Goal: Answer question/provide support

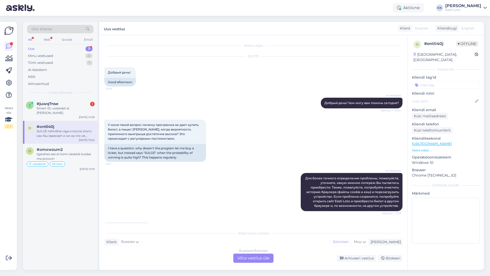
scroll to position [122, 0]
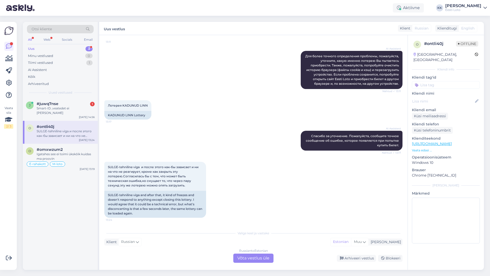
click at [75, 130] on div "SULGE-tehniline viga и после этого как-бы зависает и ни на что не реагирует, кр…" at bounding box center [66, 133] width 58 height 9
click at [56, 84] on div "Arhiveeritud" at bounding box center [60, 83] width 67 height 7
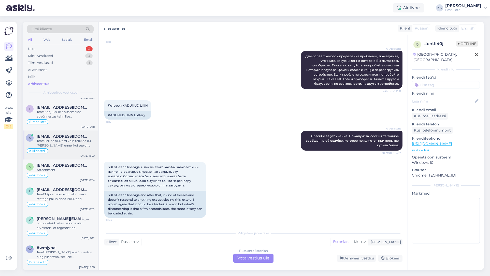
scroll to position [297, 0]
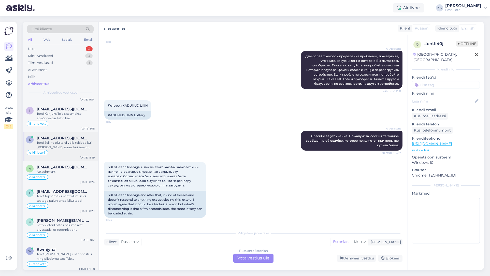
click at [65, 145] on div "Tere! Selline olukord võib tekkida kui [PERSON_NAME] enne, kui see on jõudnud l…" at bounding box center [66, 144] width 58 height 9
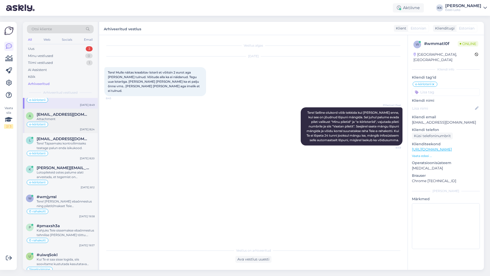
scroll to position [351, 0]
click at [70, 118] on div "Attachment" at bounding box center [66, 117] width 58 height 5
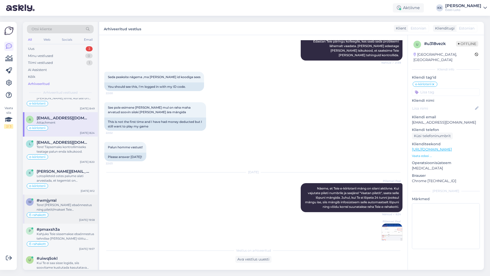
scroll to position [344, 0]
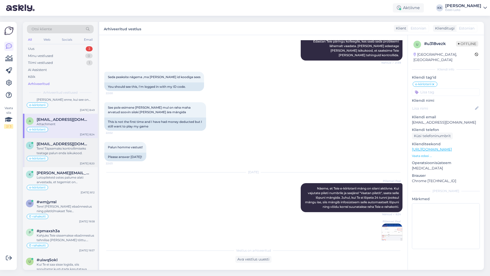
click at [66, 158] on div "e-kiirloterii" at bounding box center [60, 158] width 69 height 6
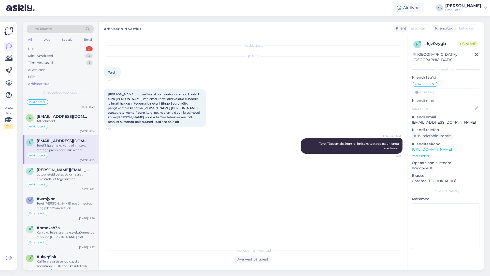
scroll to position [349, 0]
click at [59, 174] on div "Lotopileteid ostes palume alati arvestada, et tegemist on õnnemänguga ja võitmi…" at bounding box center [66, 175] width 58 height 9
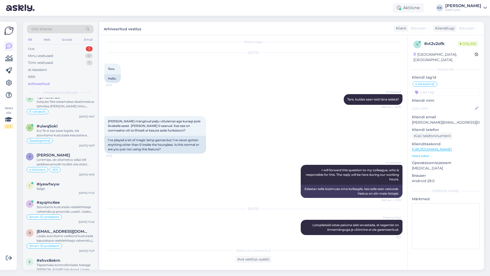
scroll to position [486, 0]
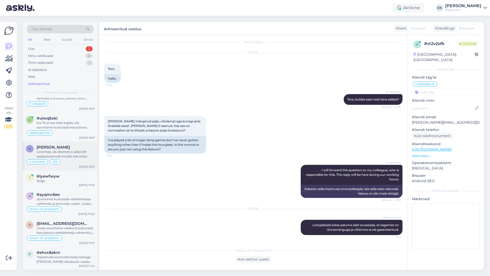
click at [70, 154] on div at bounding box center [66, 154] width 58 height 9
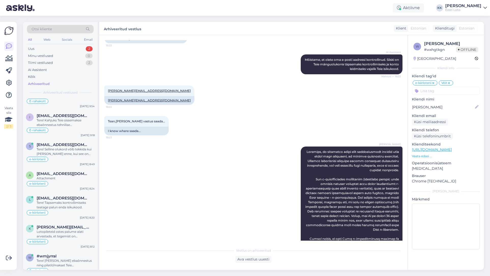
scroll to position [292, 0]
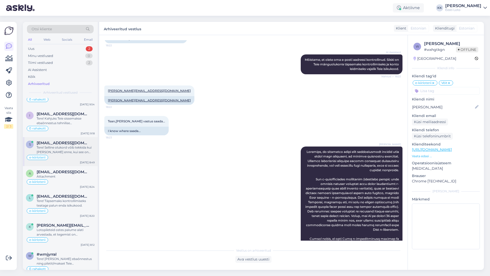
click at [67, 149] on div "Tere! Selline olukord võib tekkida kui [PERSON_NAME] enne, kui see on jõudnud l…" at bounding box center [66, 149] width 58 height 9
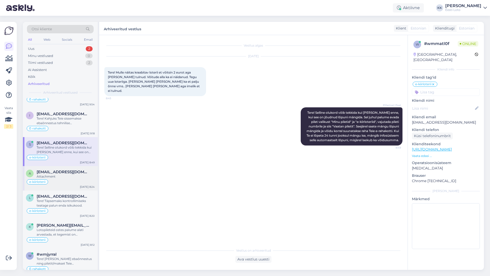
scroll to position [0, 0]
click at [70, 176] on div "Attachment" at bounding box center [66, 176] width 58 height 5
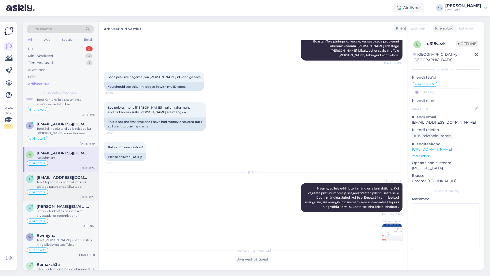
scroll to position [356, 0]
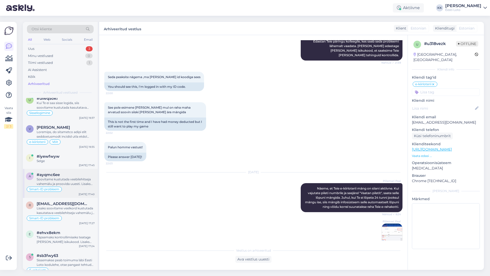
click at [75, 181] on div "Soovitame kustutada veebilehitseja vahemälu ja proovida uuesti. Lisaks soovitam…" at bounding box center [66, 181] width 58 height 9
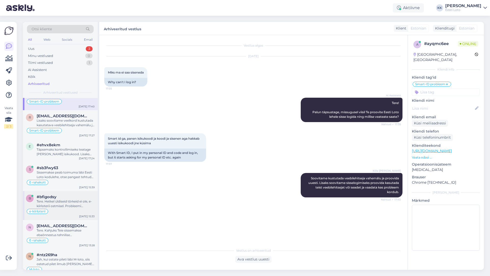
scroll to position [627, 0]
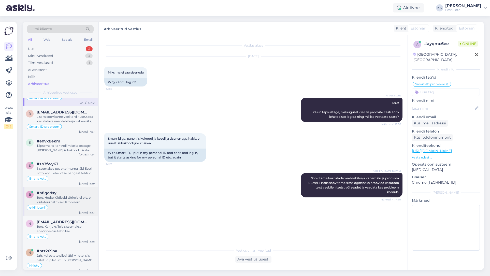
click at [65, 201] on div "Tere. Hetkel üldiseid tõrkeid ei ole, e-kiirloterii ostmisel. Probleemi lahenda…" at bounding box center [66, 199] width 58 height 9
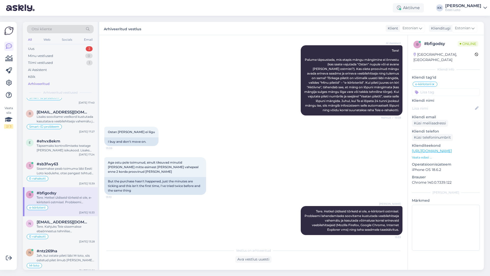
scroll to position [626, 0]
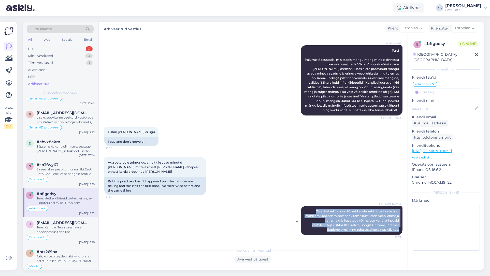
drag, startPoint x: 314, startPoint y: 212, endPoint x: 387, endPoint y: 229, distance: 74.6
click at [400, 231] on div "[PERSON_NAME] Tere. Hetkel üldiseid tõrkeid ei ole, e-kiirloterii ostmisel. Pro…" at bounding box center [352, 220] width 102 height 29
copy span "Tere. Hetkel üldiseid tõrkeid ei ole, e-kiirloterii ostmisel. Probleemi lahenda…"
click at [44, 48] on div "Uus 3" at bounding box center [60, 48] width 67 height 7
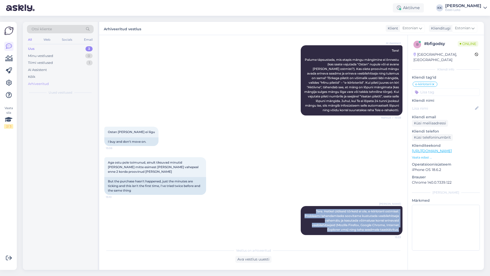
scroll to position [0, 0]
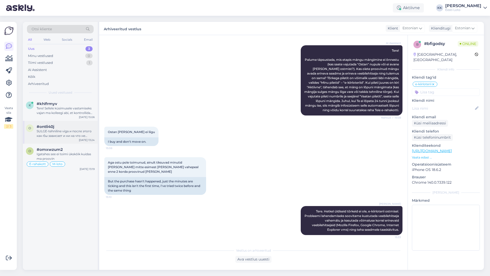
click at [53, 130] on div "SULGE-tehniline viga и после этого как-бы зависает и ни на что не реагирует, кр…" at bounding box center [66, 133] width 58 height 9
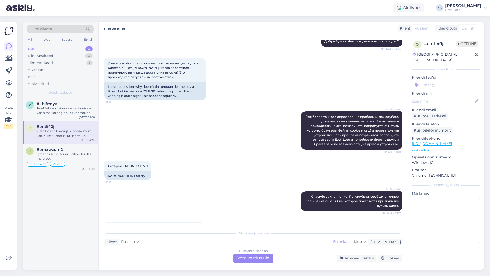
scroll to position [122, 0]
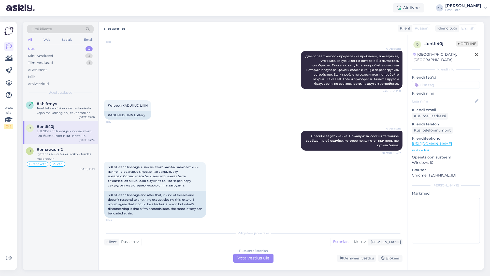
click at [259, 257] on div "Russian to Estonian Võta vestlus üle" at bounding box center [253, 258] width 40 height 9
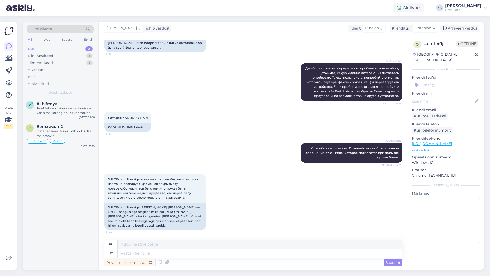
scroll to position [105, 0]
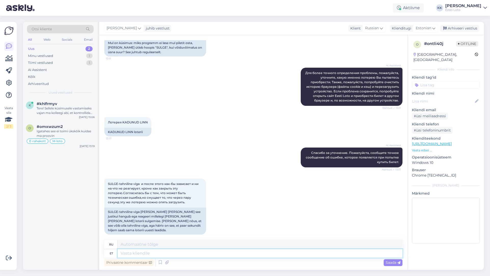
click at [185, 252] on textarea at bounding box center [260, 253] width 285 height 9
paste textarea "Tere. Hetkel üldiseid tõrkeid ei ole, e-kiirloterii ostmisel. Probleemi lahenda…"
type textarea "Tere. Hetkel üldiseid tõrkeid ei ole, e-kiirloterii ostmisel. Probleemi lahenda…"
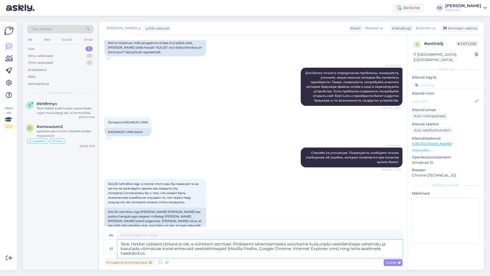
type textarea "Здравствуйте. В настоящее время общих ошибок при покупке лотерейных билетов e-q…"
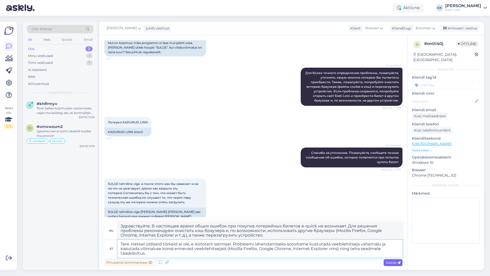
type textarea "Tere. Hetkel üldiseid tõrkeid ei ole, e-kiirloterii ostmisel. Probleemi lahenda…"
click at [387, 263] on span "Saada" at bounding box center [393, 262] width 15 height 5
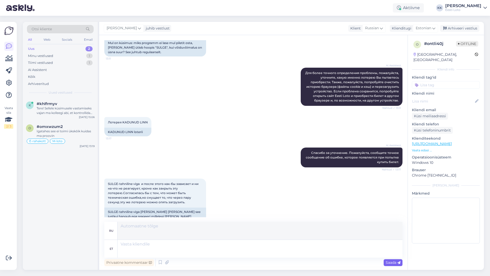
scroll to position [177, 0]
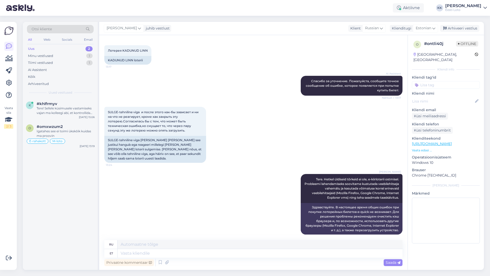
drag, startPoint x: 441, startPoint y: 81, endPoint x: 444, endPoint y: 104, distance: 22.9
click at [441, 81] on input at bounding box center [446, 85] width 68 height 8
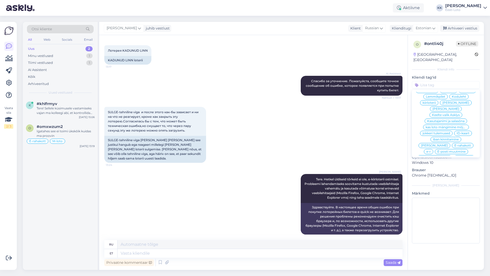
click at [461, 156] on span "e-kiirloterii" at bounding box center [464, 157] width 16 height 3
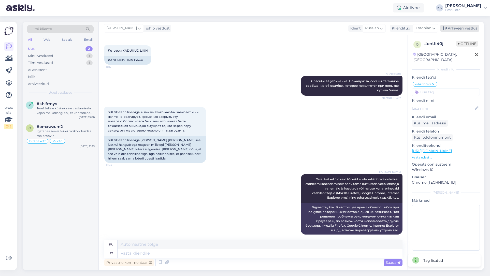
click at [460, 30] on div "Arhiveeri vestlus" at bounding box center [459, 28] width 39 height 7
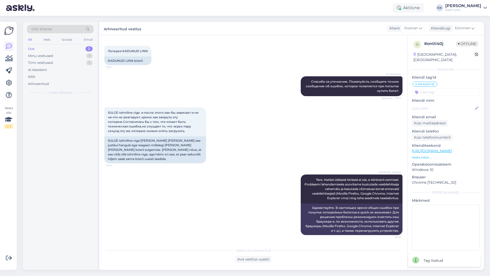
scroll to position [172, 0]
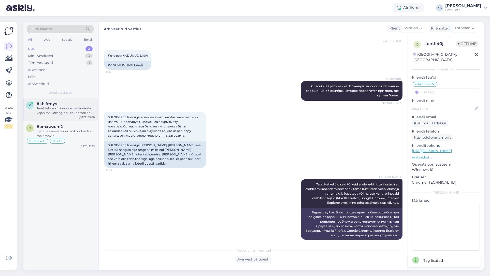
click at [64, 112] on div "Tere! Sellele küsimusele vastamiseks vajan ma kolleegi abi, et kontrollida kõig…" at bounding box center [66, 110] width 58 height 9
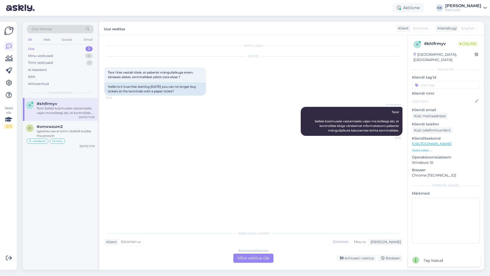
scroll to position [0, 0]
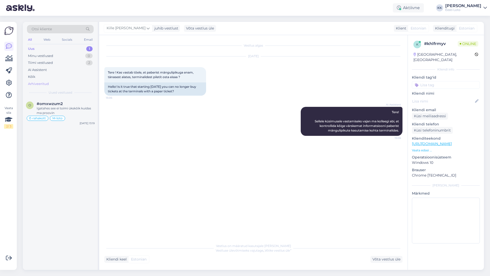
click at [41, 85] on div "Arhiveeritud" at bounding box center [38, 83] width 21 height 5
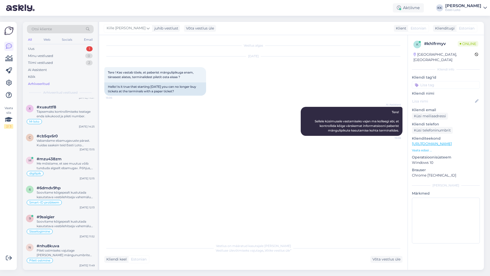
scroll to position [84, 0]
click at [69, 169] on div "Me mõistame, et see muutus võib tunduda algselt ebamugav. Põhjus, miks me paber…" at bounding box center [66, 165] width 58 height 9
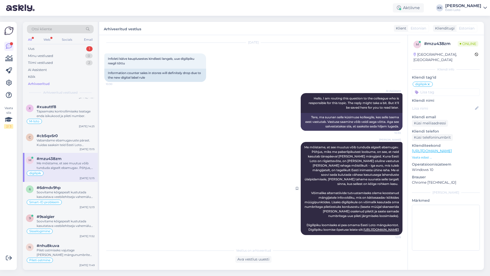
click at [364, 228] on link "[URL][DOMAIN_NAME]" at bounding box center [381, 230] width 35 height 4
click at [42, 50] on div "Uus 1" at bounding box center [60, 48] width 67 height 7
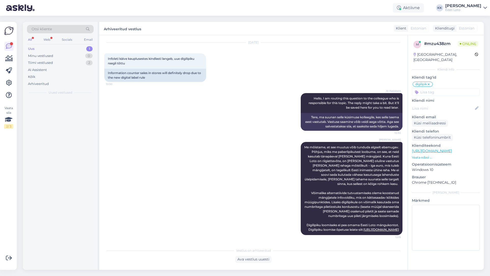
scroll to position [0, 0]
click at [84, 107] on div "Igatahes see ei toimi ükskõik kuidas ma proovin" at bounding box center [66, 110] width 58 height 9
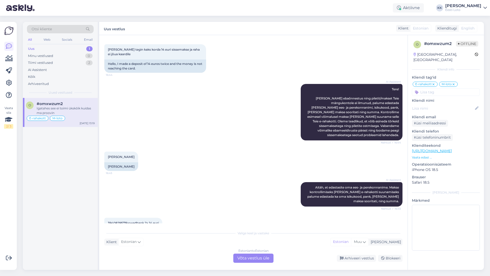
scroll to position [1849, 0]
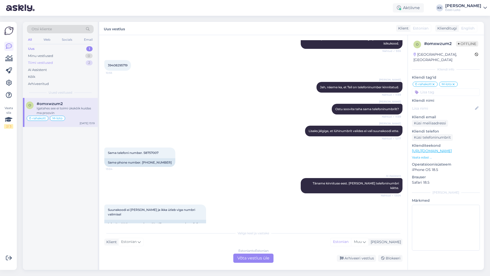
click at [45, 63] on div "Tiimi vestlused" at bounding box center [40, 62] width 25 height 5
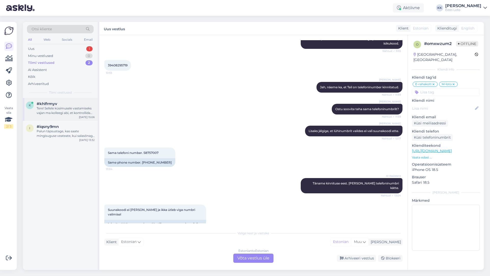
click at [68, 113] on div "Tere! Sellele küsimusele vastamiseks vajan ma kolleegi abi, et kontrollida kõig…" at bounding box center [66, 110] width 58 height 9
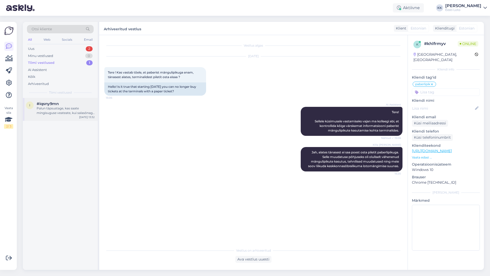
click at [57, 112] on div "Palun täpsustage, kas saate mingisuguse veateate, kui salasõnaga sisse logite?" at bounding box center [66, 110] width 58 height 9
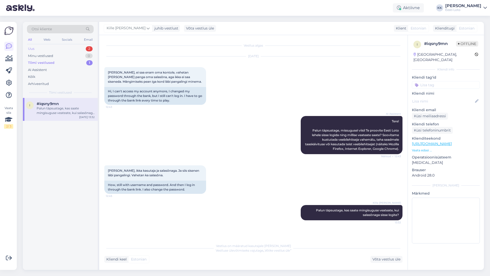
click at [37, 48] on div "Uus 2" at bounding box center [60, 48] width 67 height 7
click at [68, 114] on div "Täname teid edastatud andmete eest. Kontrollime makse [PERSON_NAME] suuname sel…" at bounding box center [66, 110] width 58 height 9
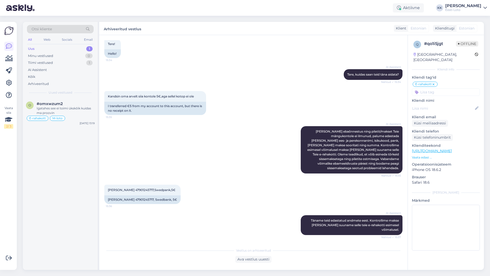
scroll to position [19, 0]
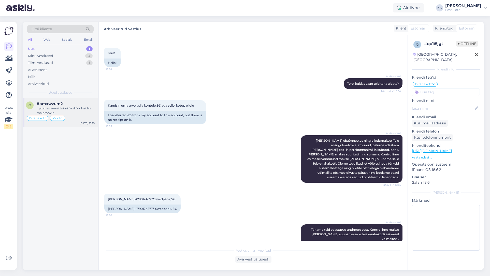
click at [86, 108] on div "Igatahes see ei toimi ükskõik kuidas ma proovin" at bounding box center [66, 110] width 58 height 9
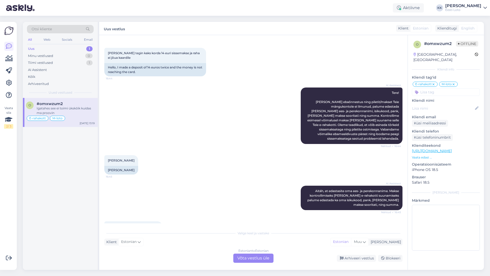
scroll to position [1849, 0]
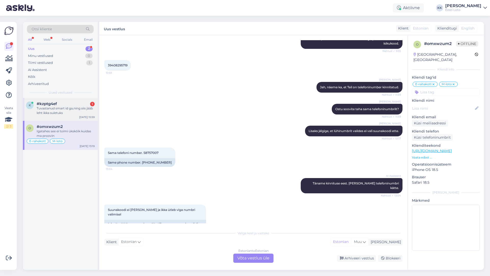
click at [52, 109] on div "Tuvastanud smart id ga,ning siis jääb leht ikka suletuks" at bounding box center [66, 110] width 58 height 9
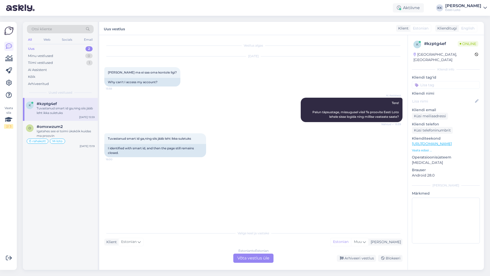
scroll to position [0, 0]
click at [42, 82] on div "Arhiveeritud" at bounding box center [38, 83] width 21 height 5
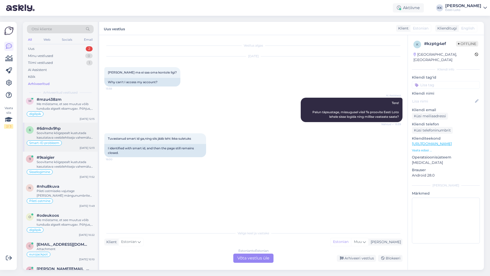
scroll to position [234, 0]
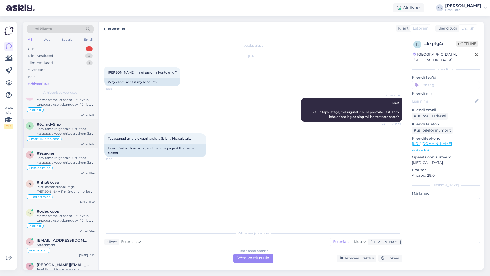
click at [64, 135] on div "Soovitame kõigepealt kustutada kasutatava veebilehitseja vahemälu (ajalugu) ja …" at bounding box center [66, 131] width 58 height 9
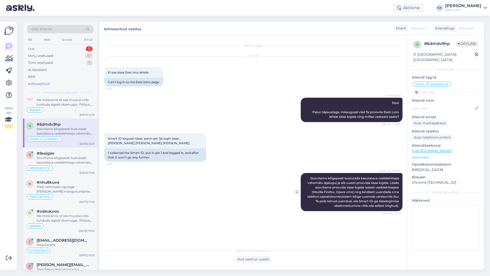
drag, startPoint x: 310, startPoint y: 182, endPoint x: 398, endPoint y: 211, distance: 92.5
click at [399, 208] on span "Soovitame kõigepealt kustutada kasutatava veebilehitseja vahemälu (ajalugu) ja …" at bounding box center [353, 191] width 92 height 31
copy span "Soovitame kõigepealt kustutada kasutatava veebilehitseja vahemälu (ajalugu) ja …"
click at [56, 45] on div "Uus 2" at bounding box center [60, 48] width 67 height 7
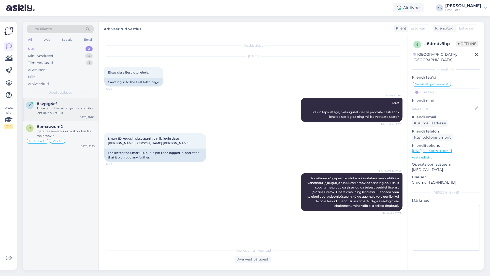
click at [64, 113] on div "Tuvastanud smart id ga,ning siis jääb leht ikka suletuks" at bounding box center [66, 110] width 58 height 9
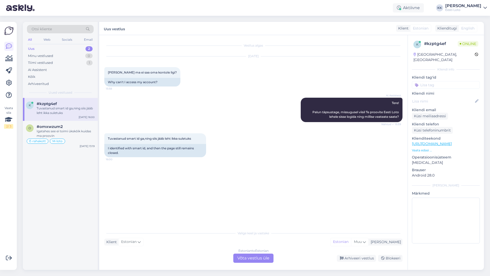
click at [251, 256] on div "Estonian to Estonian Võta vestlus üle" at bounding box center [253, 258] width 40 height 9
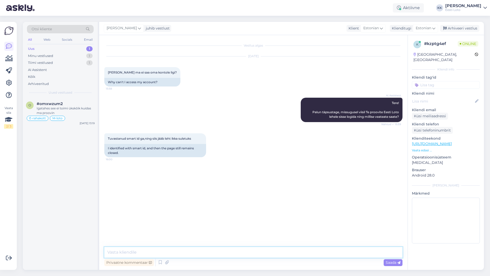
click at [175, 251] on textarea at bounding box center [253, 252] width 298 height 11
paste textarea "Soovitame kõigepealt kustutada kasutatava veebilehitseja vahemälu (ajalugu) ja …"
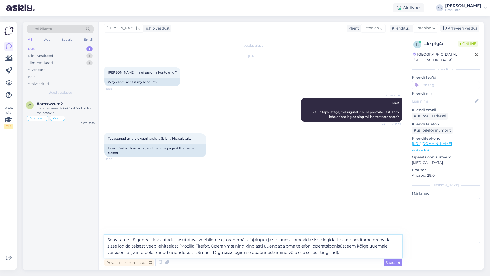
drag, startPoint x: 107, startPoint y: 238, endPoint x: 107, endPoint y: 241, distance: 2.8
click at [107, 238] on textarea "Soovitame kõigepealt kustutada kasutatava veebilehitseja vahemälu (ajalugu) ja …" at bounding box center [253, 246] width 298 height 23
type textarea "Tere. Soovitame kõigepealt kustutada kasutatava veebilehitseja vahemälu (ajalug…"
click at [393, 262] on span "Saada" at bounding box center [393, 262] width 15 height 5
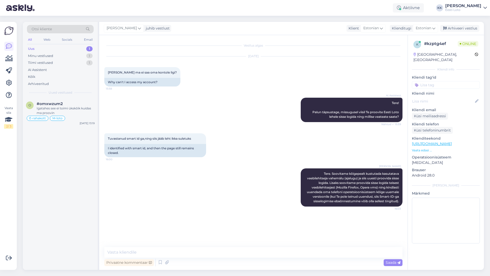
drag, startPoint x: 436, startPoint y: 80, endPoint x: 448, endPoint y: 95, distance: 19.4
click at [436, 81] on input at bounding box center [446, 85] width 68 height 8
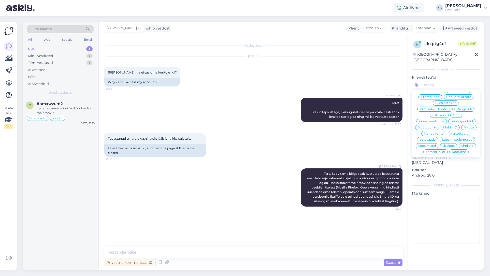
scroll to position [115, 0]
click at [470, 129] on span "M-loto" at bounding box center [469, 130] width 10 height 3
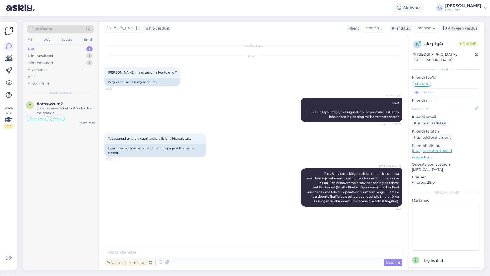
click at [427, 82] on icon at bounding box center [427, 84] width 3 height 4
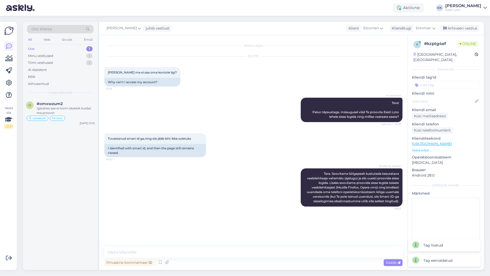
click at [431, 81] on input at bounding box center [446, 85] width 68 height 8
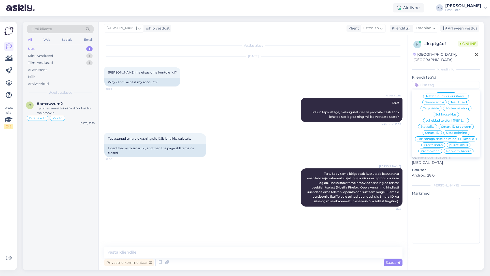
scroll to position [63, 0]
click at [440, 132] on span "Smart-ID" at bounding box center [432, 133] width 14 height 3
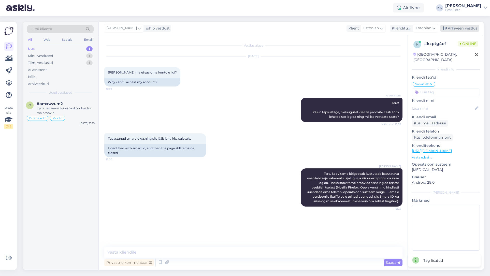
click at [467, 29] on div "Arhiveeri vestlus" at bounding box center [459, 28] width 39 height 7
